Goal: Navigation & Orientation: Find specific page/section

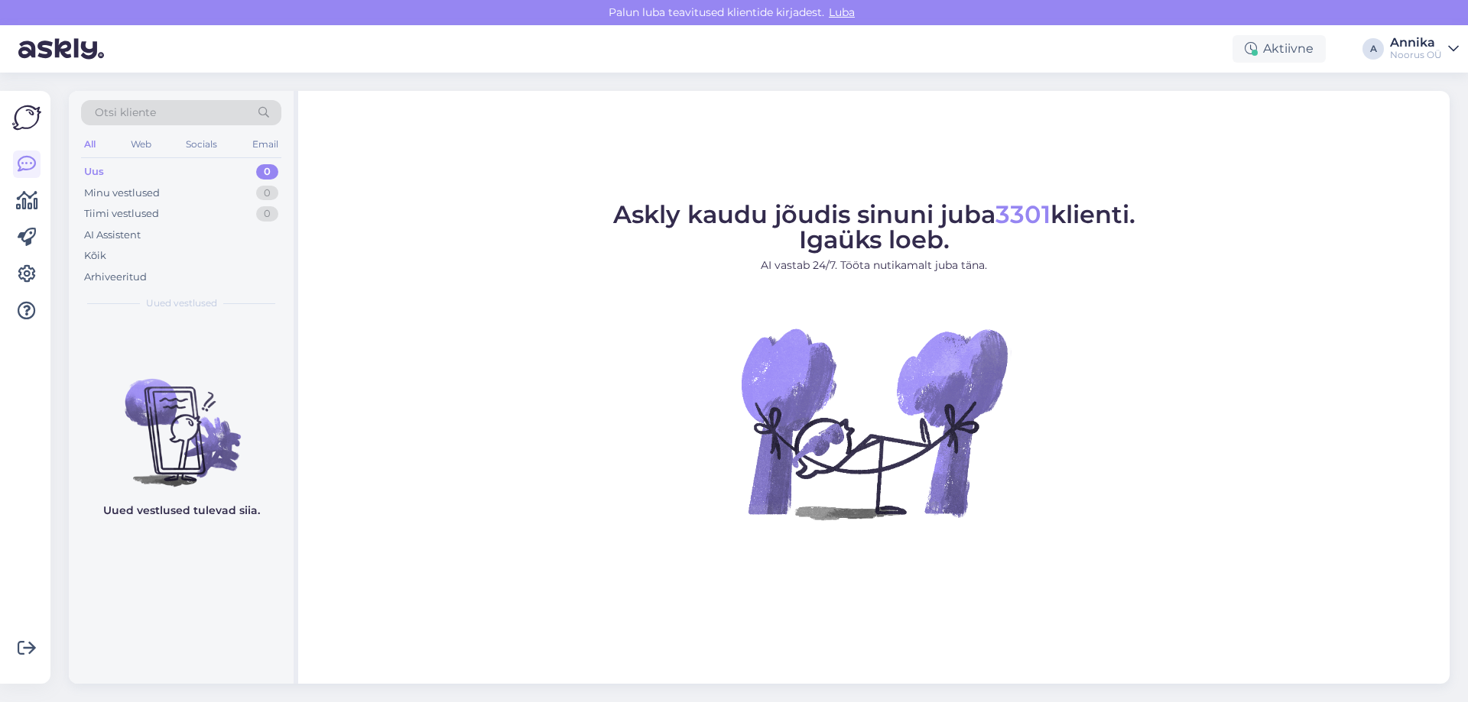
click at [449, 158] on div "Askly kaudu jõudis sinuni juba 3301 klienti. Igaüks loeb. AI vastab 24/7. Tööta…" at bounding box center [873, 387] width 1151 height 593
